Goal: Information Seeking & Learning: Learn about a topic

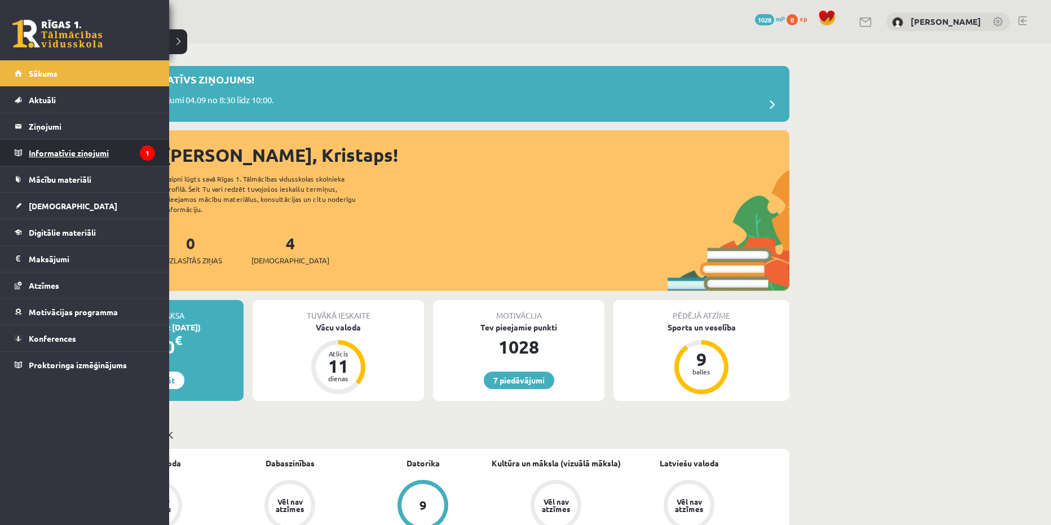
click at [70, 152] on legend "Informatīvie ziņojumi 1" at bounding box center [92, 153] width 126 height 26
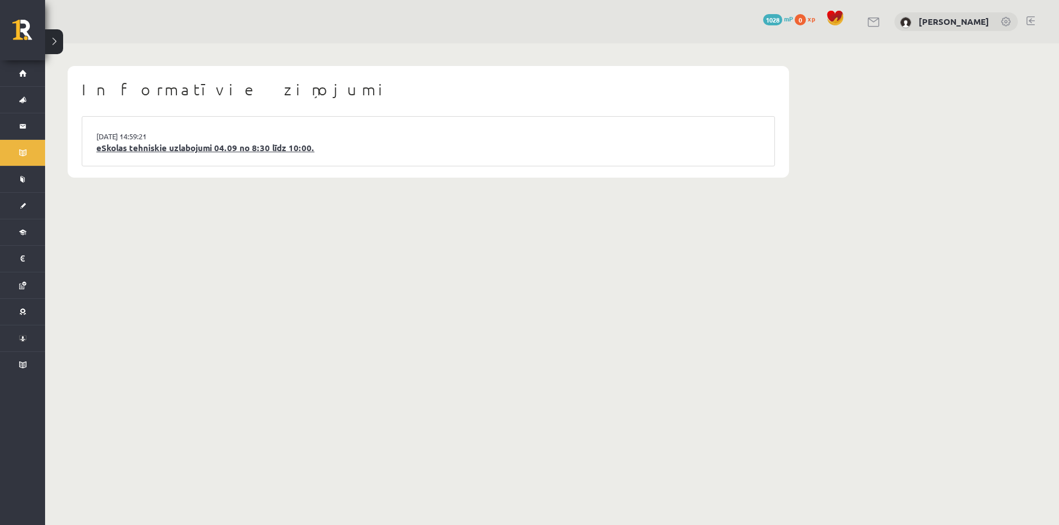
click at [199, 145] on link "eSkolas tehniskie uzlabojumi 04.09 no 8:30 līdz 10:00." at bounding box center [428, 147] width 664 height 13
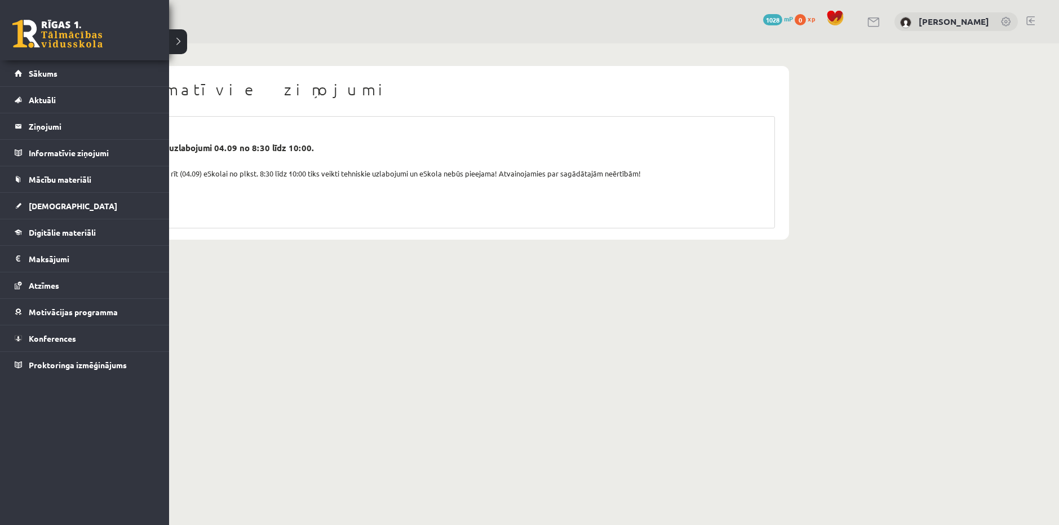
click at [57, 34] on link at bounding box center [57, 34] width 90 height 28
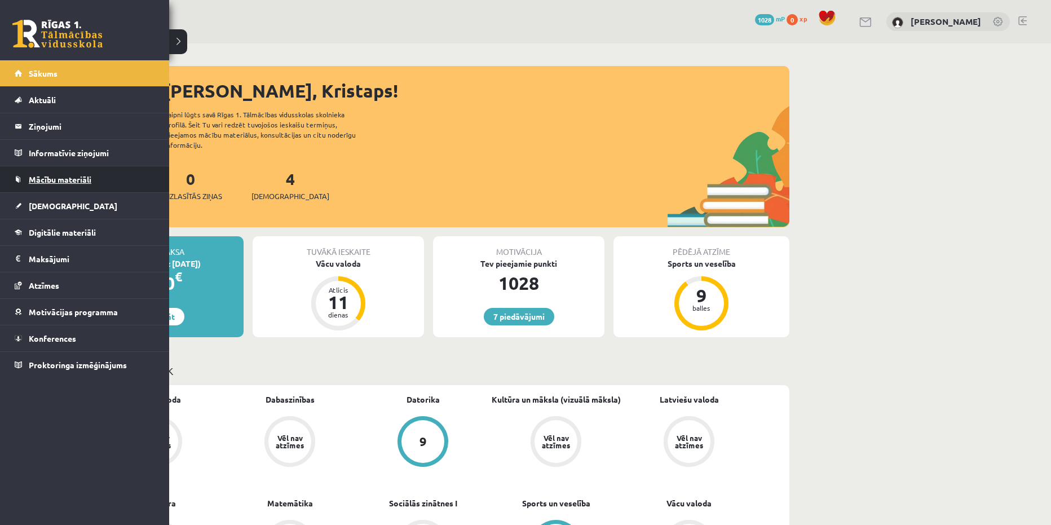
click at [67, 174] on link "Mācību materiāli" at bounding box center [85, 179] width 140 height 26
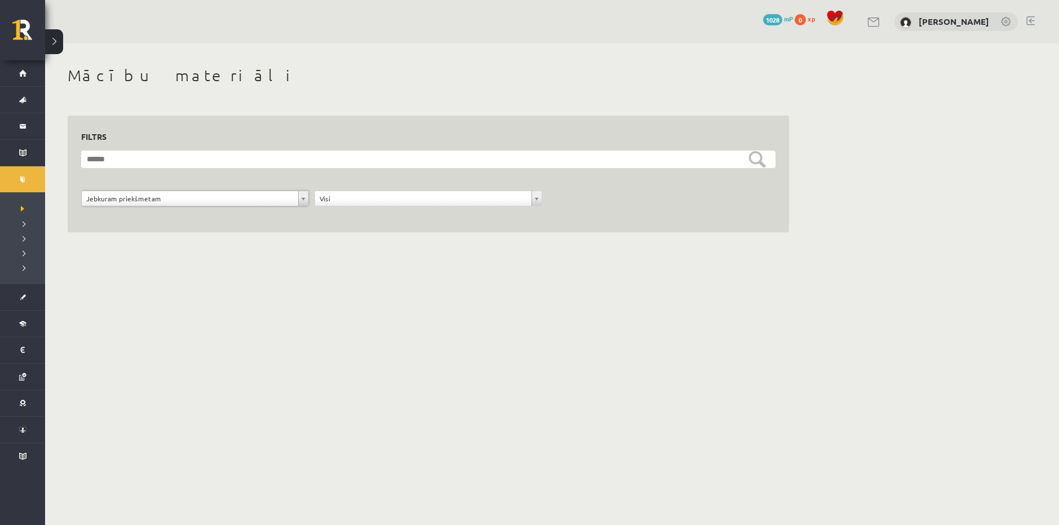
drag, startPoint x: 258, startPoint y: 79, endPoint x: 263, endPoint y: 77, distance: 5.8
